Goal: Task Accomplishment & Management: Use online tool/utility

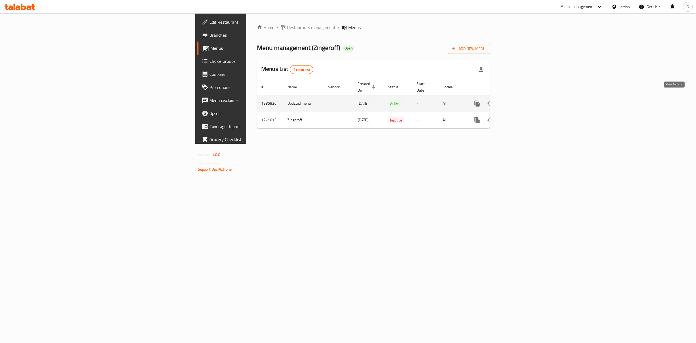
click at [519, 100] on icon "enhanced table" at bounding box center [516, 103] width 7 height 7
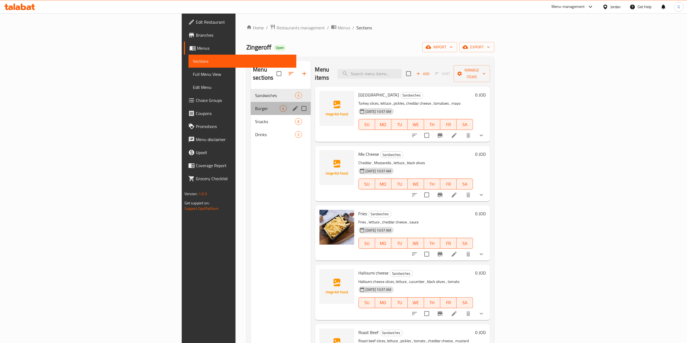
click at [251, 102] on div "Burger 4" at bounding box center [281, 108] width 60 height 13
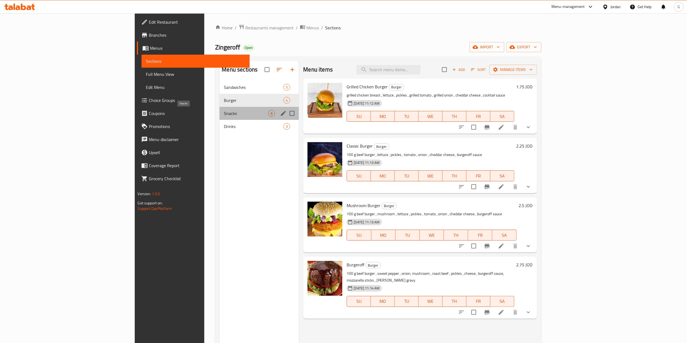
click at [224, 116] on span "Snacks" at bounding box center [246, 113] width 44 height 7
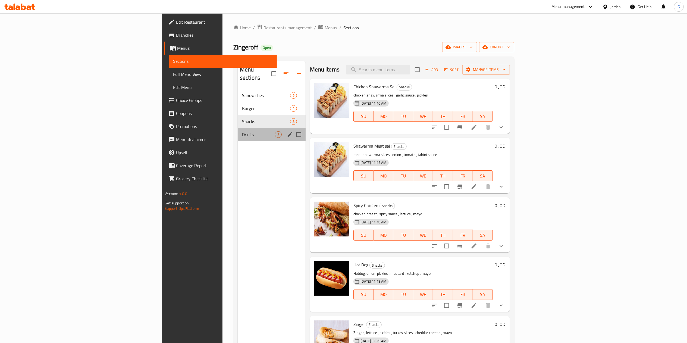
click at [238, 131] on div "Drinks 3" at bounding box center [272, 134] width 68 height 13
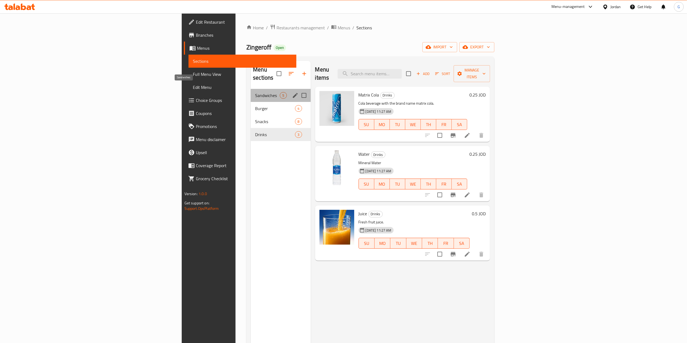
click at [255, 92] on span "Sandwiches" at bounding box center [267, 95] width 25 height 7
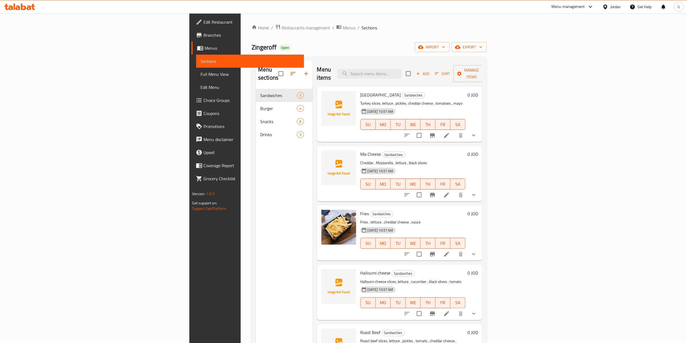
click at [19, 7] on icon at bounding box center [17, 7] width 5 height 5
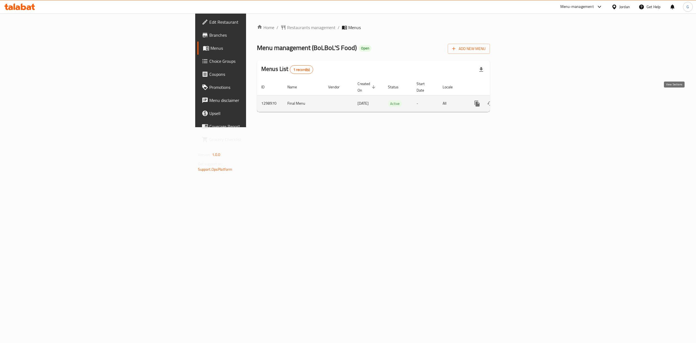
click at [519, 101] on icon "enhanced table" at bounding box center [516, 103] width 5 height 5
